Goal: Task Accomplishment & Management: Use online tool/utility

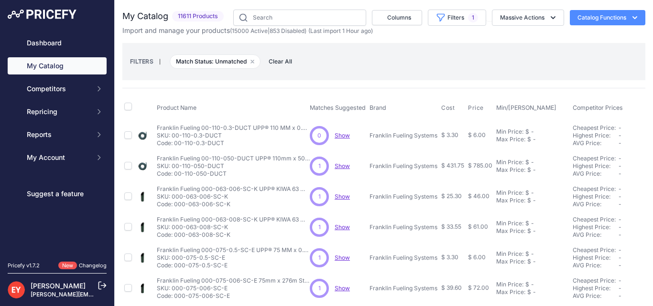
drag, startPoint x: 460, startPoint y: 21, endPoint x: 456, endPoint y: 26, distance: 6.8
click at [468, 21] on span "1" at bounding box center [473, 18] width 10 height 10
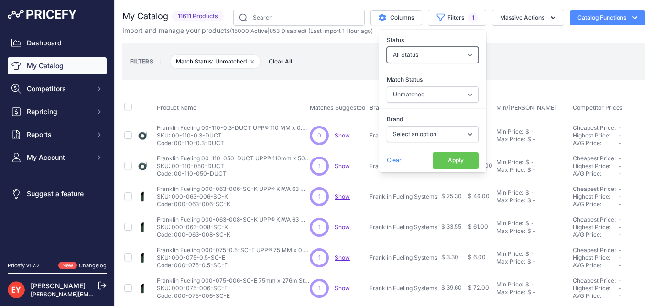
click at [415, 59] on select "All Status Only Enabled Only Disabled" at bounding box center [432, 55] width 92 height 16
select select "1"
click at [386, 47] on select "All Status Only Enabled Only Disabled" at bounding box center [432, 55] width 92 height 16
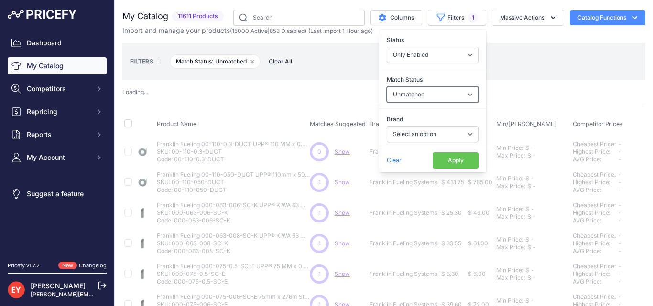
click at [413, 92] on select "Select an option Matched Unmatched" at bounding box center [432, 94] width 92 height 16
select select "1"
click at [386, 86] on select "Select an option Matched Unmatched" at bounding box center [432, 94] width 92 height 16
click at [445, 161] on button "Apply" at bounding box center [455, 160] width 46 height 16
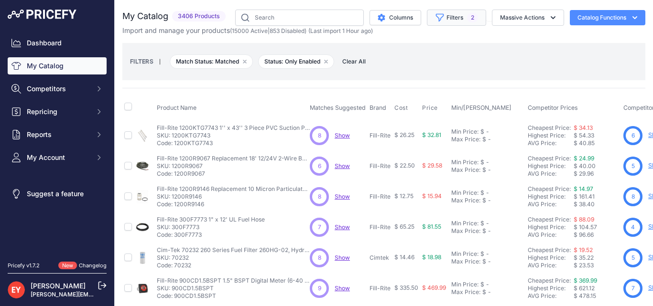
click at [449, 21] on button "Filters 2" at bounding box center [456, 18] width 59 height 16
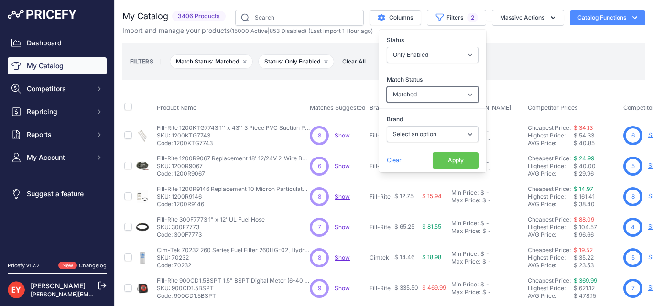
click at [429, 98] on select "Select an option Matched Unmatched" at bounding box center [432, 94] width 92 height 16
click at [426, 58] on select "All Status Only Enabled Only Disabled" at bounding box center [432, 55] width 92 height 16
select select
click at [386, 47] on select "All Status Only Enabled Only Disabled" at bounding box center [432, 55] width 92 height 16
click at [445, 165] on button "Apply" at bounding box center [455, 160] width 46 height 16
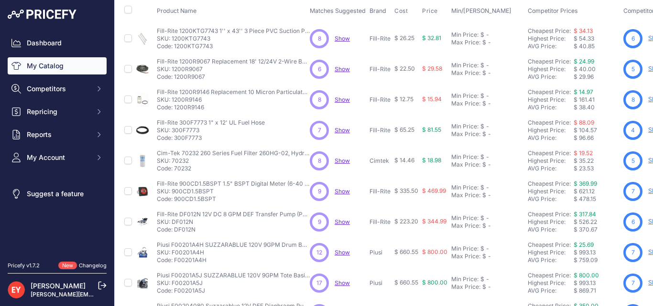
scroll to position [48, 0]
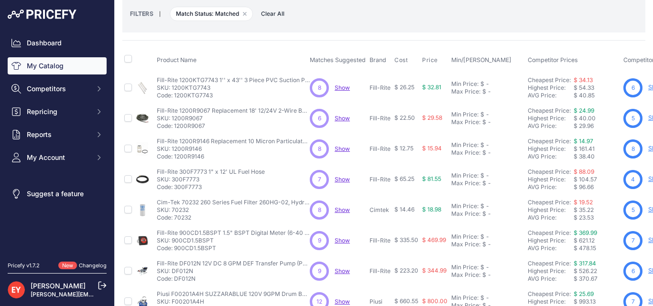
drag, startPoint x: 47, startPoint y: 43, endPoint x: 45, endPoint y: 53, distance: 10.2
click at [46, 43] on link "Dashboard" at bounding box center [57, 42] width 99 height 17
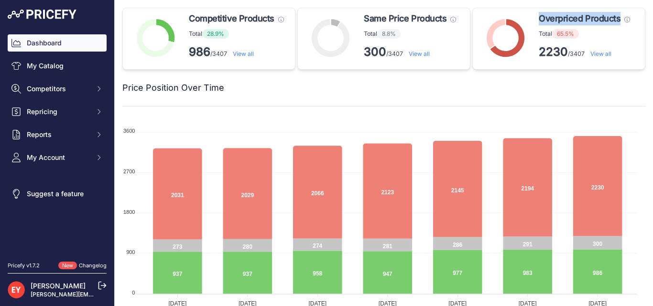
drag, startPoint x: 532, startPoint y: 19, endPoint x: 616, endPoint y: 24, distance: 84.2
click at [616, 24] on div "Overpriced Products These products need to be repriced, they have at least one …" at bounding box center [558, 39] width 173 height 62
copy span "Overpriced Products"
click at [601, 54] on link "View all" at bounding box center [600, 53] width 21 height 7
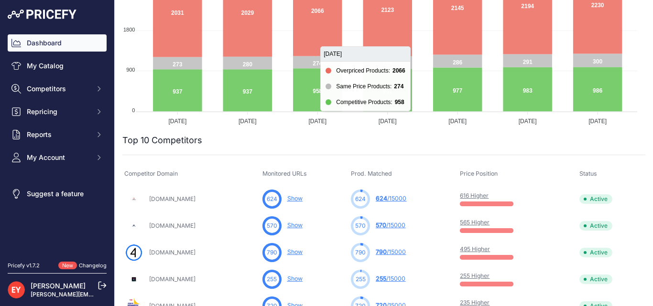
scroll to position [191, 0]
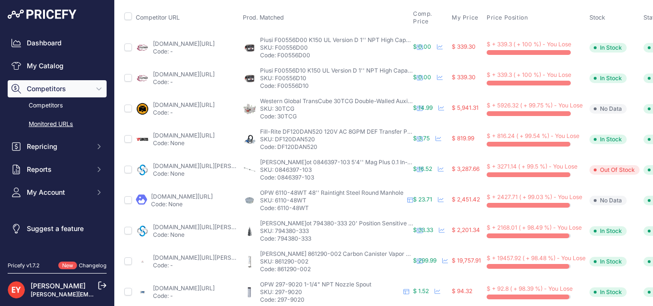
scroll to position [48, 78]
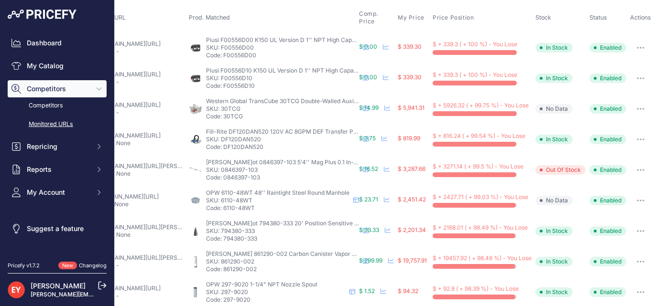
click at [631, 46] on button "button" at bounding box center [640, 47] width 19 height 13
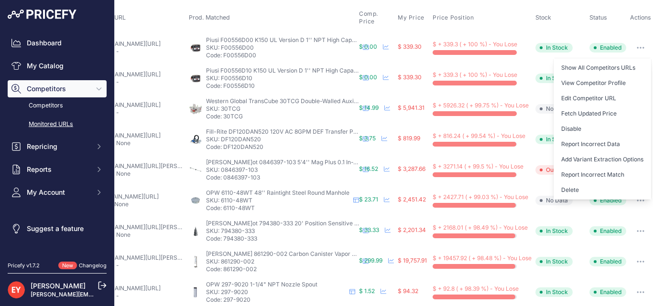
scroll to position [430, 78]
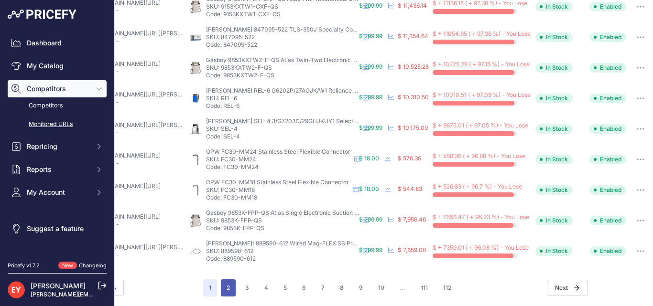
click at [221, 283] on button "2" at bounding box center [228, 287] width 15 height 17
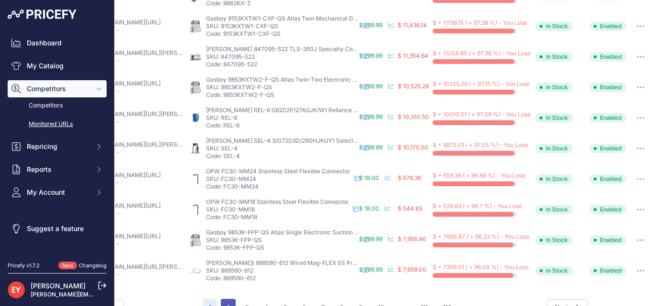
scroll to position [454, 78]
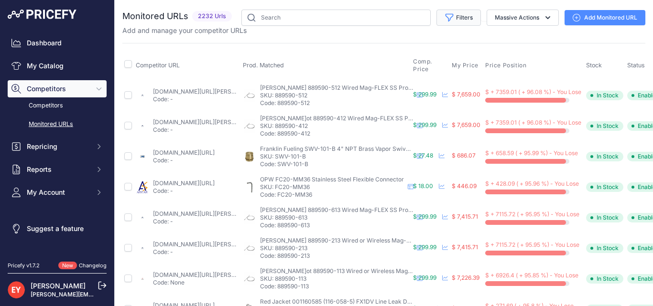
click at [467, 19] on button "Filters" at bounding box center [458, 18] width 44 height 16
click at [47, 48] on link "Dashboard" at bounding box center [57, 42] width 99 height 17
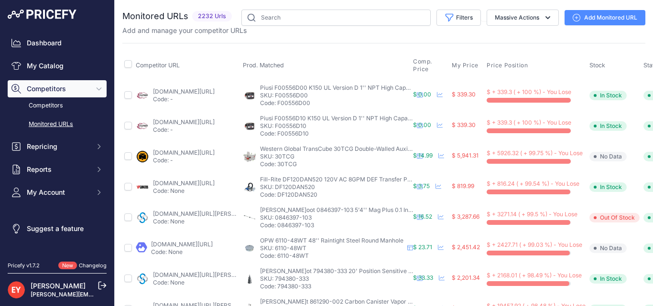
scroll to position [433, 0]
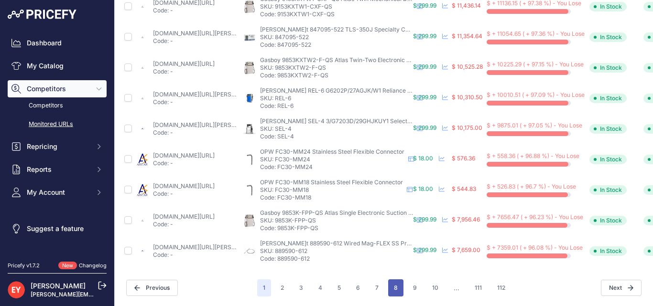
click at [389, 281] on button "8" at bounding box center [395, 287] width 15 height 17
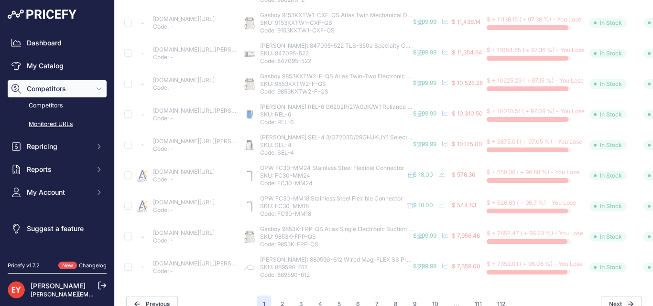
scroll to position [458, 0]
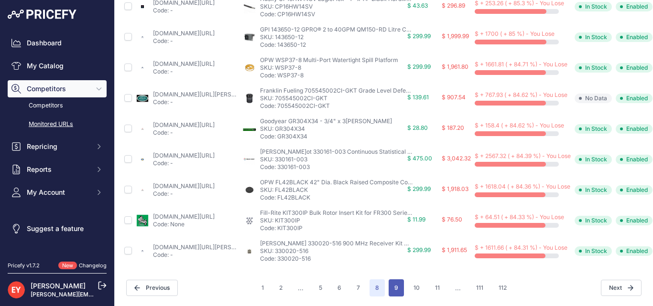
click at [393, 279] on button "9" at bounding box center [395, 287] width 15 height 17
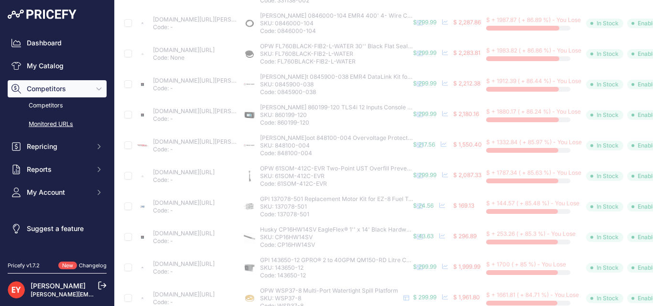
scroll to position [123, 0]
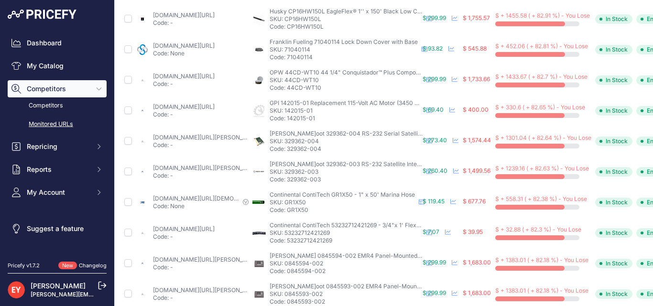
scroll to position [430, 0]
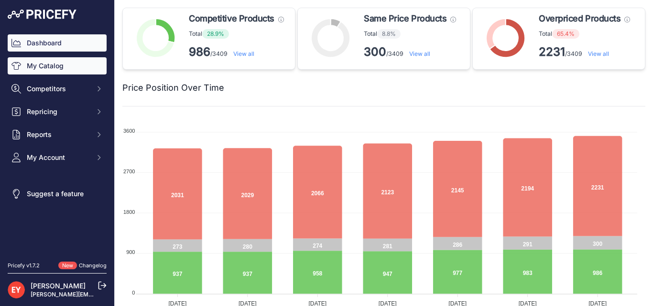
click at [45, 67] on link "My Catalog" at bounding box center [57, 65] width 99 height 17
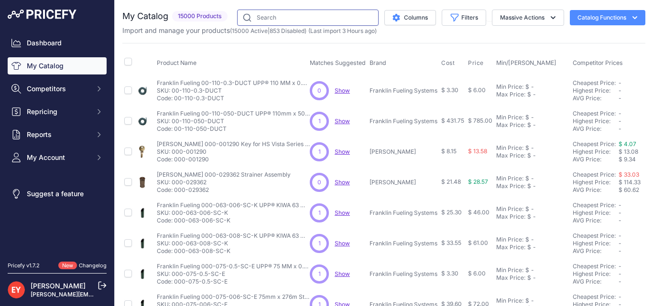
click at [277, 16] on input "text" at bounding box center [307, 18] width 141 height 16
paste input "SC-5X/4"
type input "SC-5X/4"
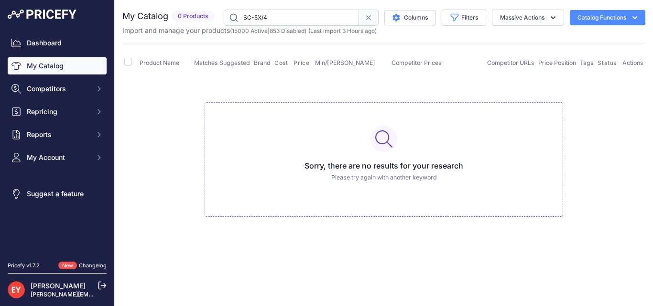
click at [318, 17] on input "SC-5X/4" at bounding box center [291, 18] width 135 height 16
click at [245, 18] on input "SC-5X/4" at bounding box center [291, 18] width 135 height 16
click at [235, 21] on input "SC-5X/4" at bounding box center [291, 18] width 135 height 16
click at [231, 17] on input "SC-5X/4" at bounding box center [291, 18] width 135 height 16
click at [280, 18] on input "SC-5X/4" at bounding box center [291, 18] width 135 height 16
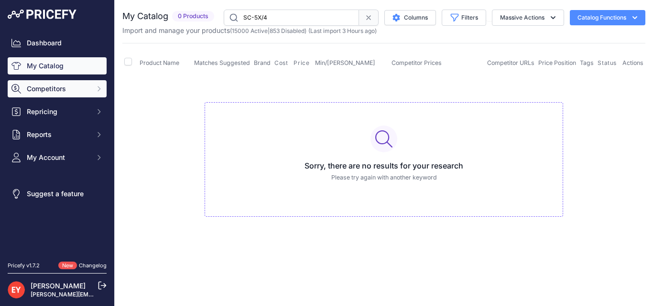
click at [39, 92] on span "Competitors" at bounding box center [58, 89] width 63 height 10
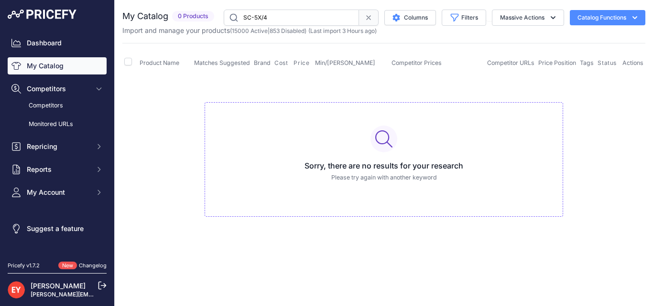
click at [45, 70] on link "My Catalog" at bounding box center [57, 65] width 99 height 17
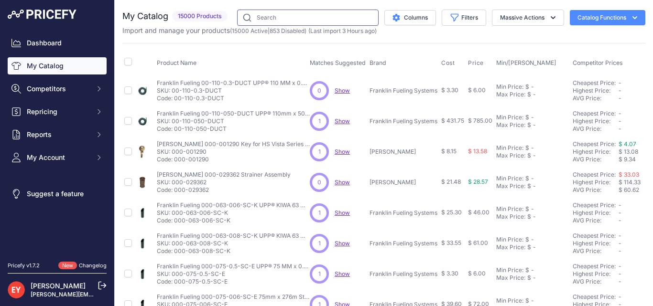
click at [268, 19] on input "text" at bounding box center [307, 18] width 141 height 16
paste input "SC-5X/4"
type input "SC-5X/4"
